Goal: Transaction & Acquisition: Purchase product/service

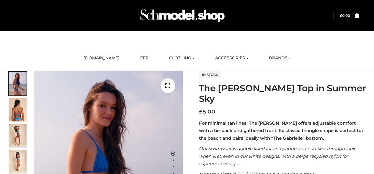
scroll to position [71, 0]
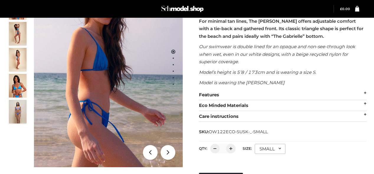
click at [270, 144] on div "SMALL" at bounding box center [270, 149] width 31 height 10
click at [0, 0] on li "SMALL" at bounding box center [0, 0] width 0 height 0
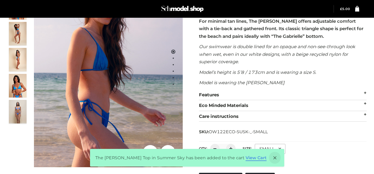
click at [247, 159] on link "View Cart" at bounding box center [256, 157] width 21 height 5
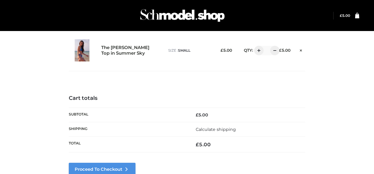
click at [103, 168] on link "Proceed to Checkout" at bounding box center [102, 169] width 67 height 13
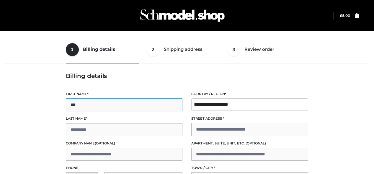
type input "***"
